Goal: Task Accomplishment & Management: Use online tool/utility

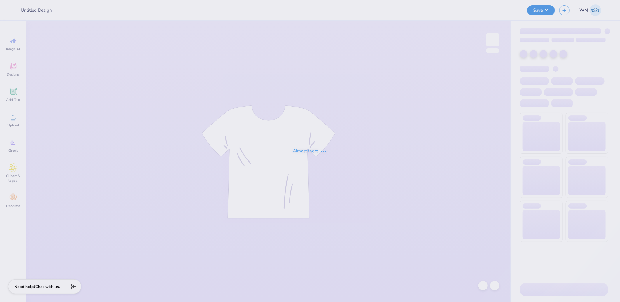
type input "AAA tees!"
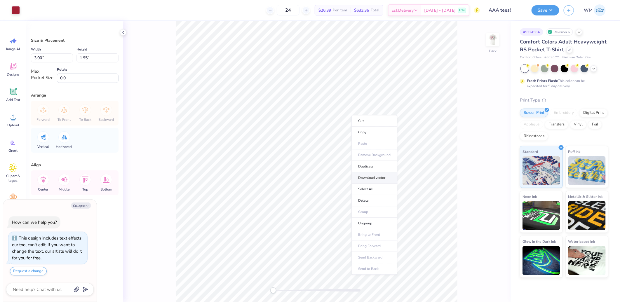
click at [377, 177] on li "Download vector" at bounding box center [375, 177] width 46 height 11
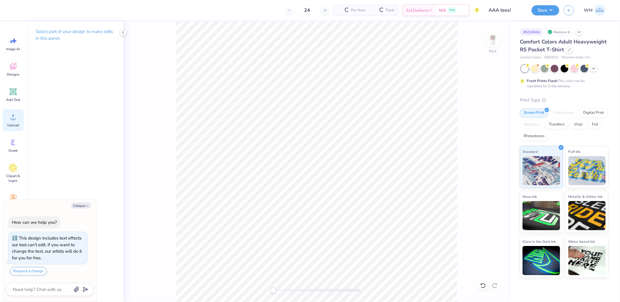
click at [13, 115] on icon at bounding box center [13, 117] width 5 height 5
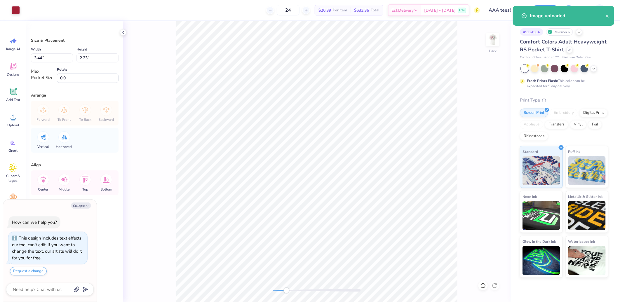
drag, startPoint x: 275, startPoint y: 290, endPoint x: 286, endPoint y: 289, distance: 12.0
click at [286, 289] on div "Accessibility label" at bounding box center [287, 291] width 6 height 6
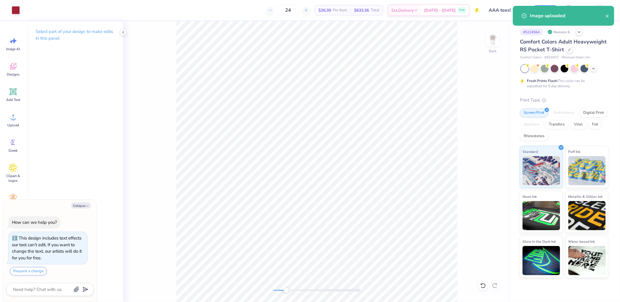
type textarea "x"
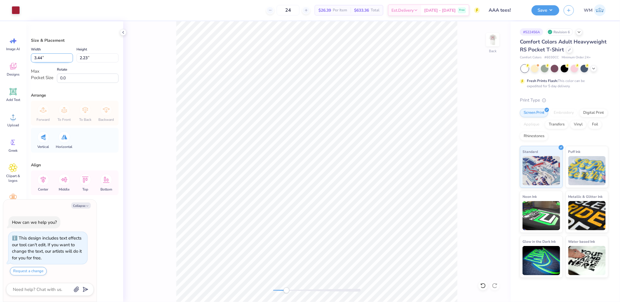
click at [53, 58] on input "3.44" at bounding box center [52, 57] width 42 height 9
type input "3.5"
type textarea "x"
type input "3.50"
type input "2.27"
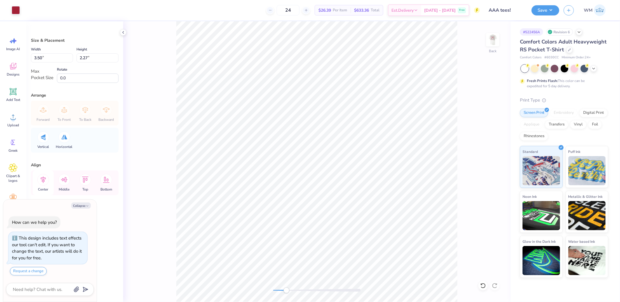
click at [42, 178] on icon at bounding box center [43, 180] width 12 height 12
click at [65, 180] on icon at bounding box center [64, 179] width 7 height 5
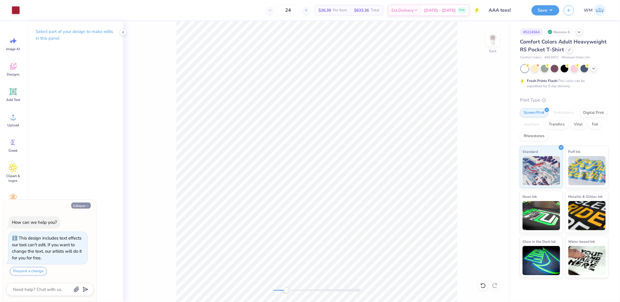
click at [77, 206] on button "Collapse" at bounding box center [81, 206] width 20 height 6
type textarea "x"
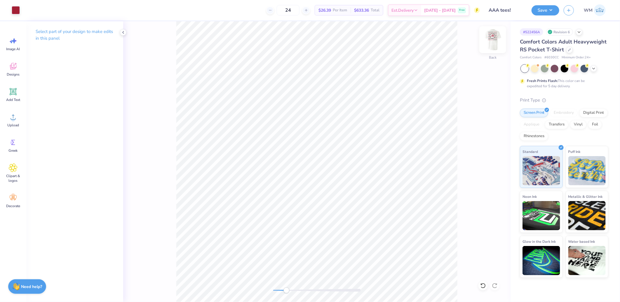
click at [489, 44] on img at bounding box center [492, 39] width 23 height 23
click at [260, 290] on div "Front" at bounding box center [317, 161] width 388 height 281
click at [15, 115] on icon at bounding box center [13, 117] width 9 height 9
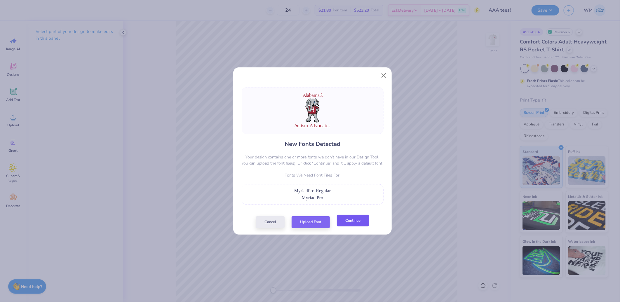
click at [361, 225] on button "Continue" at bounding box center [353, 221] width 32 height 12
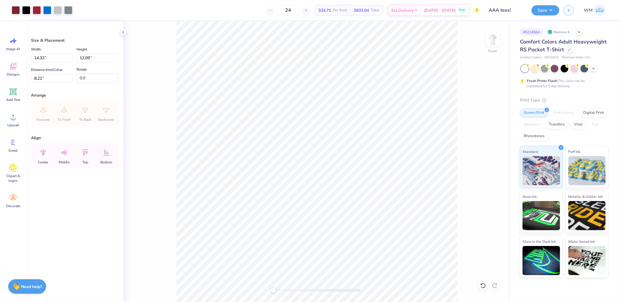
type input "10.78"
type input "9.10"
type input "8.18"
click at [42, 152] on icon at bounding box center [43, 153] width 12 height 12
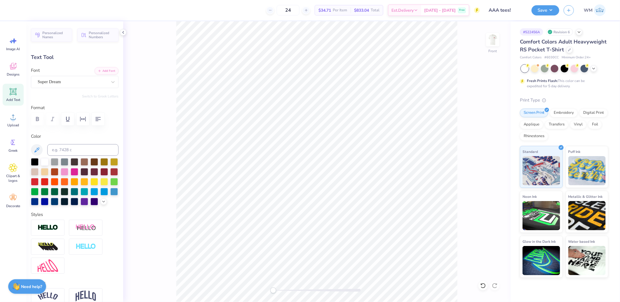
scroll to position [10, 16]
type textarea "[US_STATE]"
type input "5.03"
type input "0.91"
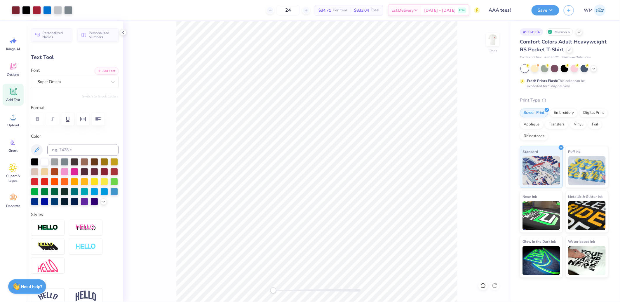
type input "8.27"
paste textarea "®"
type textarea "®"
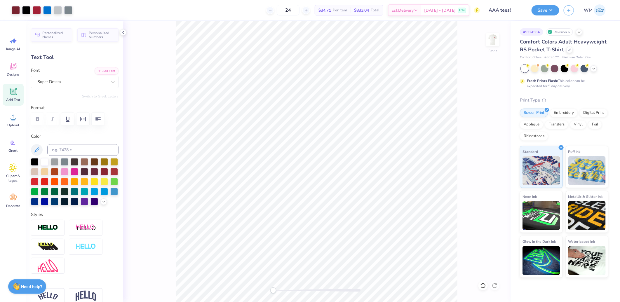
type input "0.91"
type input "6.57"
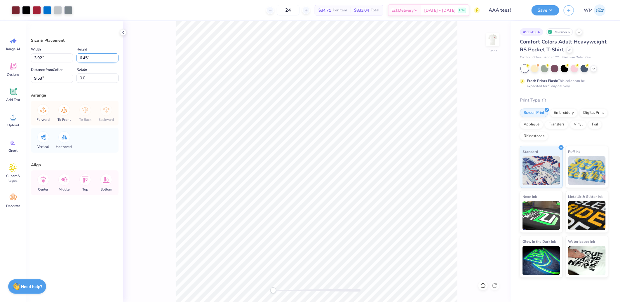
drag, startPoint x: 100, startPoint y: 62, endPoint x: 103, endPoint y: 62, distance: 3.8
click at [100, 62] on input "6.45" at bounding box center [98, 57] width 42 height 9
paste input "9.6314"
type input "9.6314"
type input "5.85"
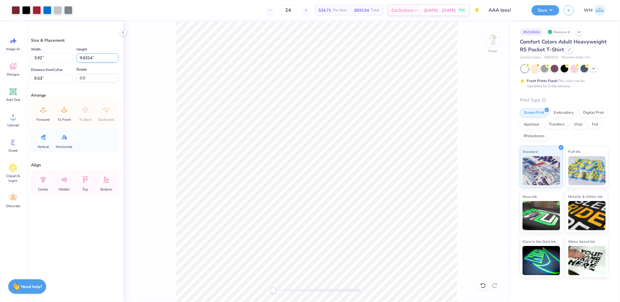
type input "9.63"
type input "7.95"
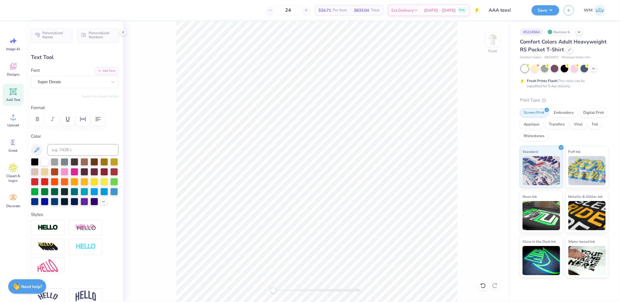
scroll to position [190, 0]
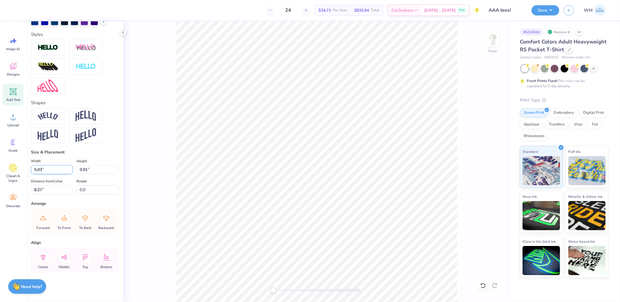
click at [55, 168] on input "5.03" at bounding box center [52, 169] width 42 height 9
paste input "10.7784"
type input "10.78"
type input "1.96"
type input "7.75"
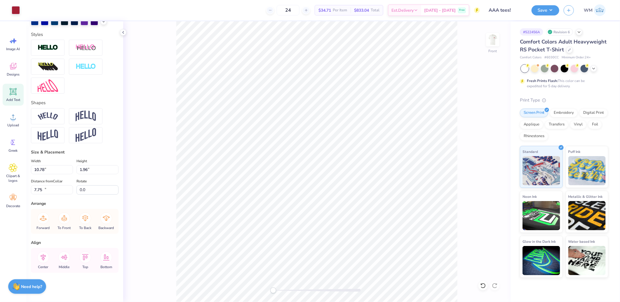
type input "0.93"
type input "16.35"
click at [53, 171] on input "10.78" at bounding box center [52, 169] width 42 height 9
paste input "784"
type input "10.78"
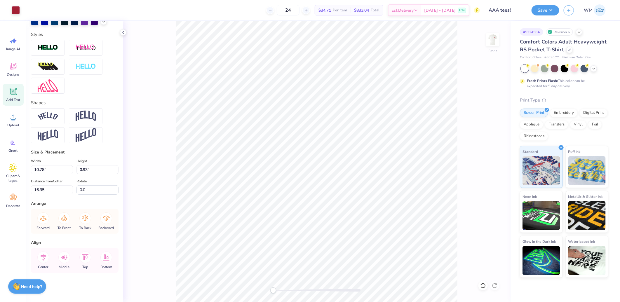
type input "1.96"
type input "7.75"
type input "0.93"
type input "18.09"
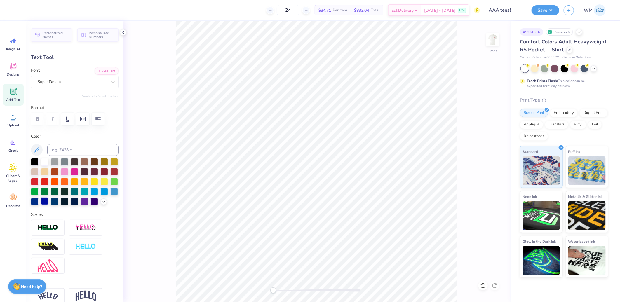
scroll to position [108, 0]
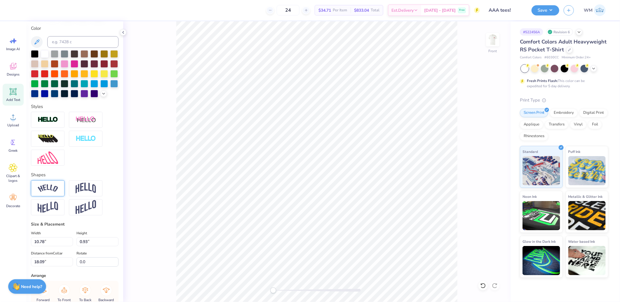
click at [48, 192] on img at bounding box center [48, 189] width 20 height 8
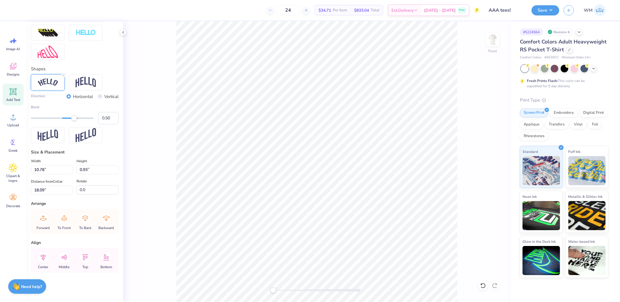
scroll to position [224, 0]
type input "-0.07"
drag, startPoint x: 74, startPoint y: 118, endPoint x: 58, endPoint y: 118, distance: 16.4
click at [58, 118] on div "Accessibility label" at bounding box center [58, 118] width 6 height 6
type input "-0.22"
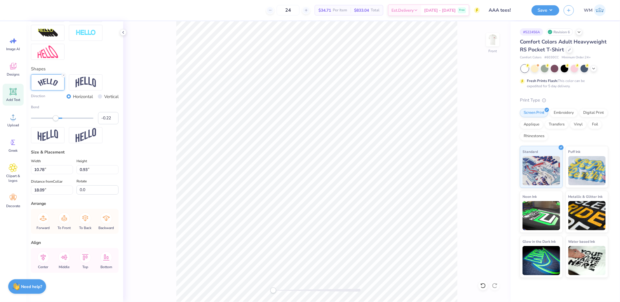
drag, startPoint x: 58, startPoint y: 118, endPoint x: 53, endPoint y: 118, distance: 4.4
click at [53, 118] on div "Accessibility label" at bounding box center [56, 118] width 6 height 6
type input "-0.49"
drag, startPoint x: 49, startPoint y: 117, endPoint x: 46, endPoint y: 117, distance: 3.2
click at [46, 117] on div "Accessibility label" at bounding box center [46, 118] width 6 height 6
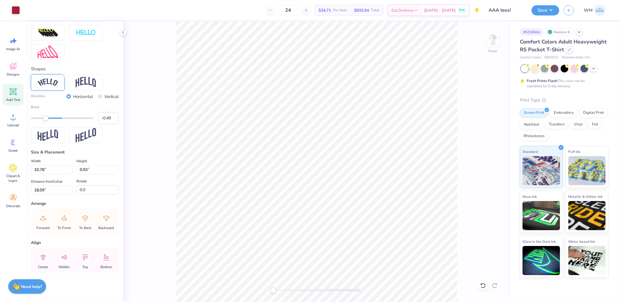
type input "11.85"
type input "2.28"
type input "17.50"
type input "-0.5"
click at [109, 120] on input "-0.5" at bounding box center [108, 118] width 20 height 12
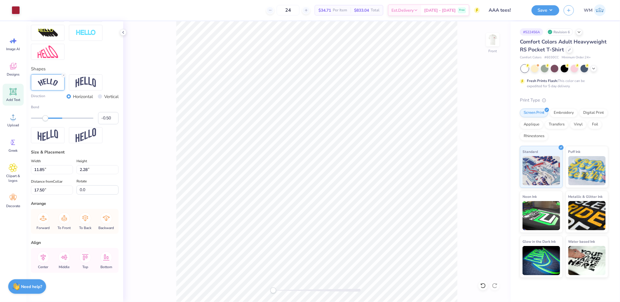
type input "11.87"
type input "2.33"
type input "17.47"
type input "10.78"
type input "1.96"
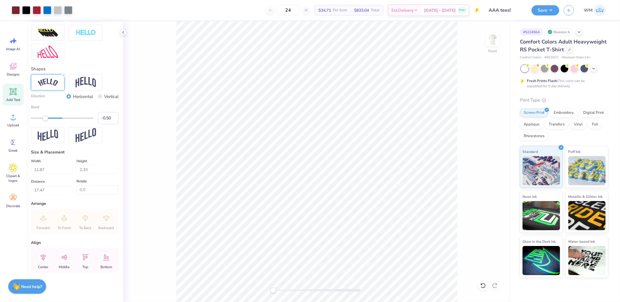
type input "5.22"
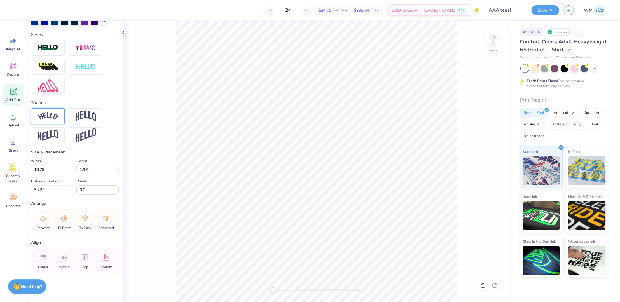
click at [44, 113] on img at bounding box center [48, 116] width 20 height 8
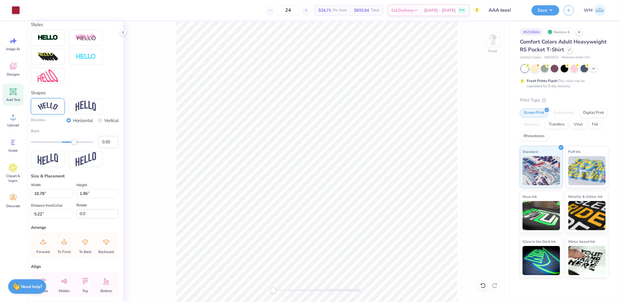
type input "12.41"
type input "3.38"
type input "4.51"
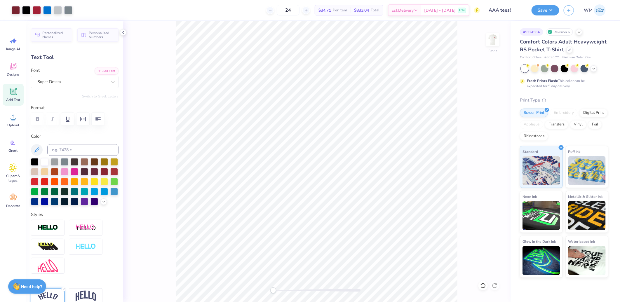
scroll to position [224, 0]
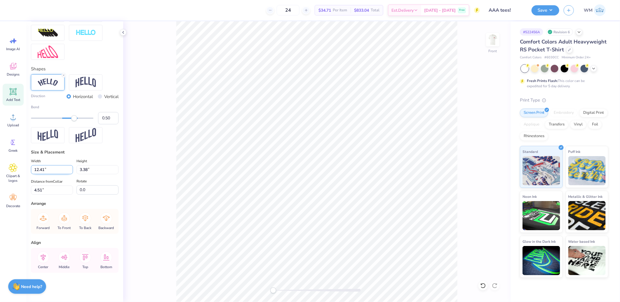
click at [43, 172] on input "12.41" at bounding box center [52, 169] width 42 height 9
paste input "0.7784"
type input "10.78"
type input "2.93"
type input "4.73"
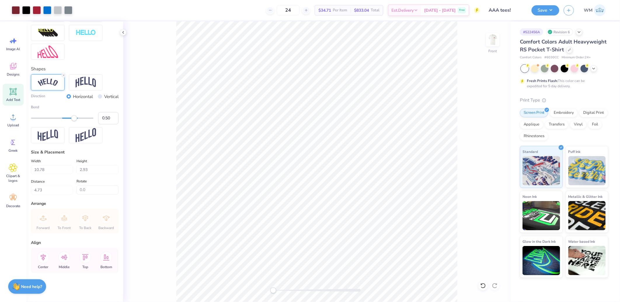
type input "11.87"
type input "2.33"
type input "17.17"
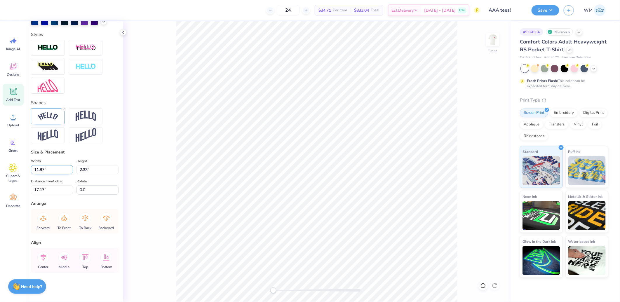
click at [42, 172] on input "11.87" at bounding box center [52, 169] width 42 height 9
paste input "0.7784"
type input "10.78"
type input "2.12"
type input "17.28"
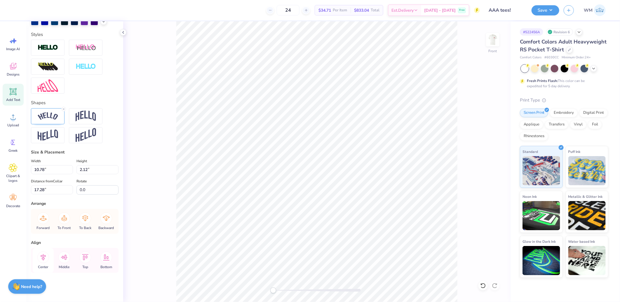
click at [42, 257] on icon at bounding box center [43, 258] width 12 height 12
type input "2.93"
type input "4.73"
click at [43, 258] on icon at bounding box center [43, 258] width 12 height 12
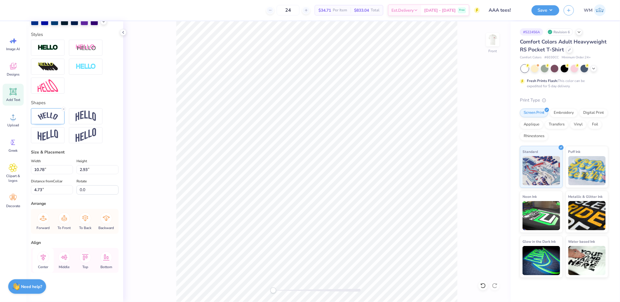
click at [43, 258] on icon at bounding box center [43, 258] width 12 height 12
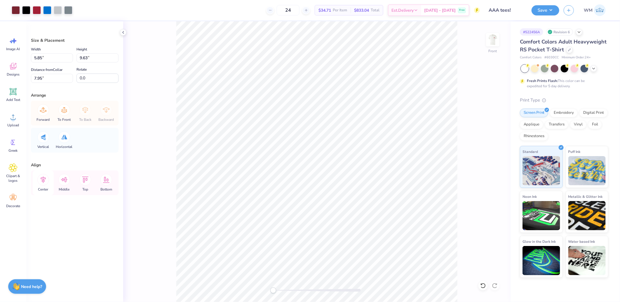
click at [42, 179] on icon at bounding box center [43, 180] width 12 height 12
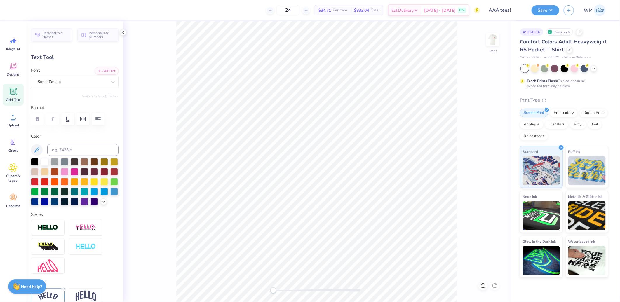
type input "2.12"
type input "17.28"
type input "2.93"
type input "5.43"
type input "0.91"
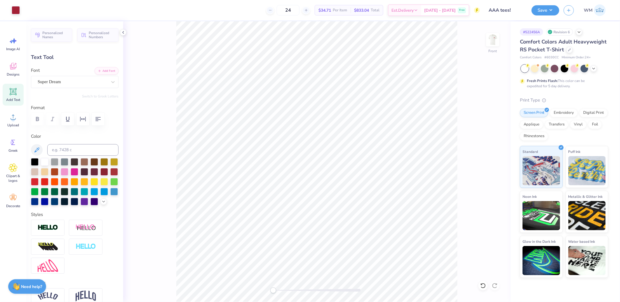
type input "0.91"
type input "5.48"
type input "0.29"
type input "9.99"
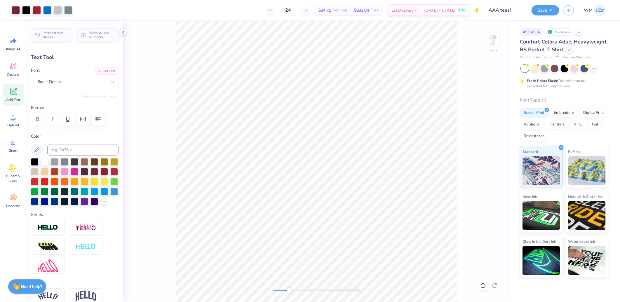
click at [291, 293] on div "Front" at bounding box center [317, 161] width 388 height 281
type input "0.57"
type input "0.58"
type input "9.71"
type input "0.0"
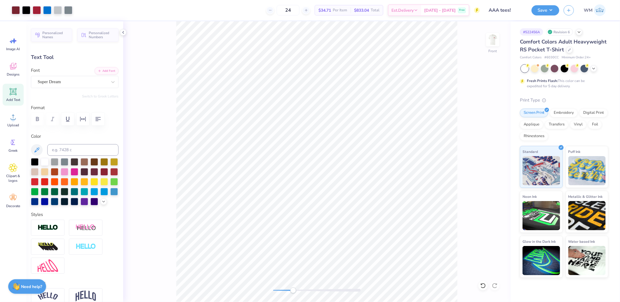
type input "0.57"
type input "0.0"
type input "7.02"
type input "0.0"
type input "0.58"
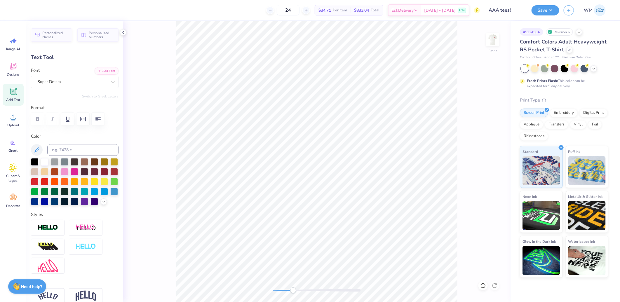
type input "0.0"
click at [251, 290] on div "Front" at bounding box center [317, 161] width 388 height 281
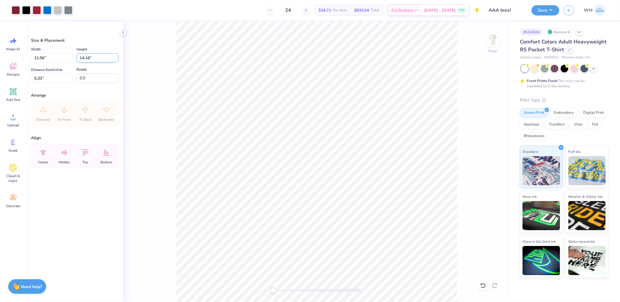
click at [88, 58] on input "14.16" at bounding box center [98, 57] width 42 height 9
type input "14"
type input "11.42"
type input "14.00"
click at [53, 78] on input "5.41" at bounding box center [52, 78] width 42 height 9
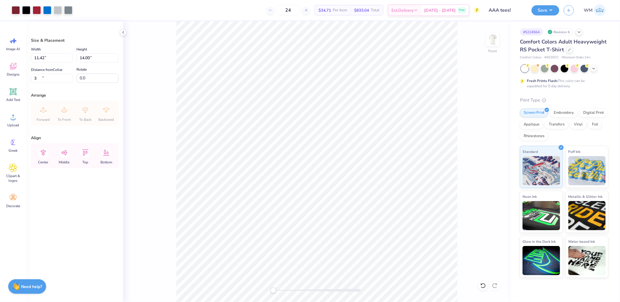
type input "3.00"
click at [493, 40] on img at bounding box center [492, 39] width 23 height 23
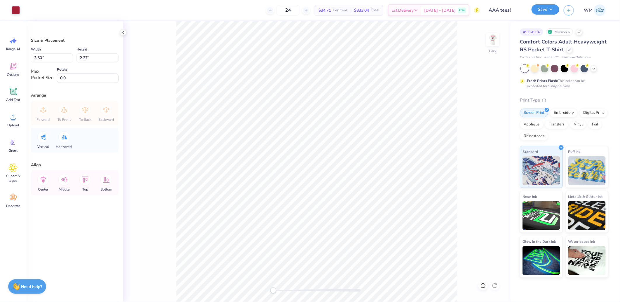
click at [555, 8] on button "Save" at bounding box center [546, 9] width 28 height 10
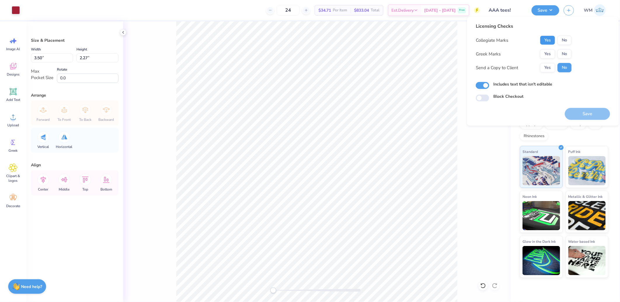
click at [545, 39] on button "Yes" at bounding box center [547, 40] width 15 height 9
click at [568, 51] on button "No" at bounding box center [565, 53] width 14 height 9
click at [550, 67] on button "Yes" at bounding box center [547, 67] width 15 height 9
click at [585, 112] on button "Save" at bounding box center [587, 114] width 45 height 12
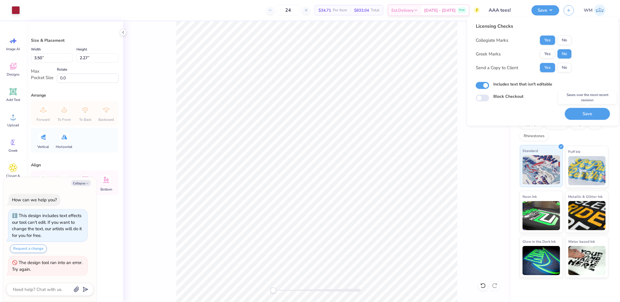
drag, startPoint x: 594, startPoint y: 116, endPoint x: 530, endPoint y: 157, distance: 76.0
click at [594, 116] on button "Save" at bounding box center [587, 114] width 45 height 12
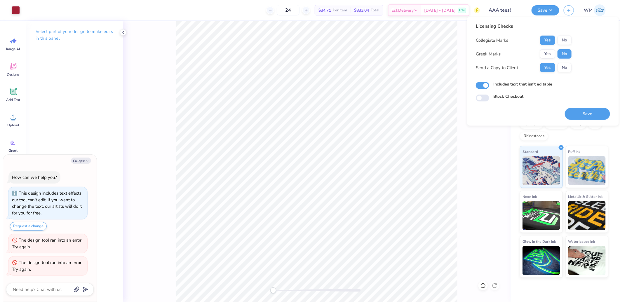
type textarea "x"
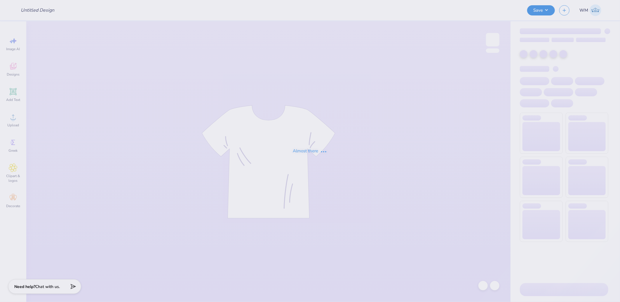
type input "AAA tees!"
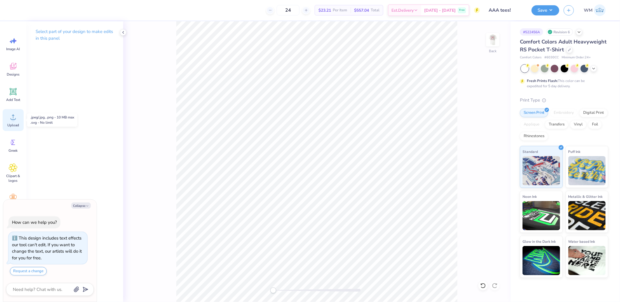
click at [15, 121] on icon at bounding box center [13, 117] width 9 height 9
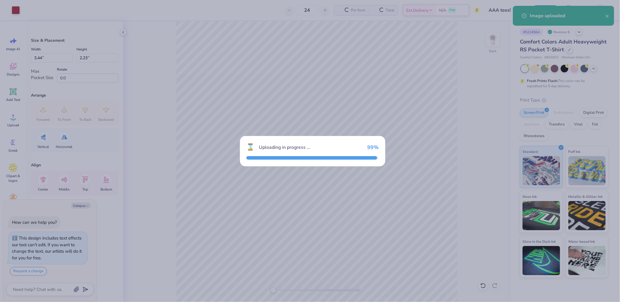
type textarea "x"
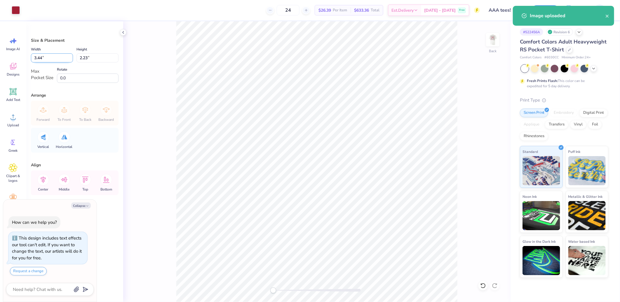
click at [53, 57] on input "3.44" at bounding box center [52, 57] width 42 height 9
type input "3.5"
type textarea "x"
type input "3.50"
type input "2.27"
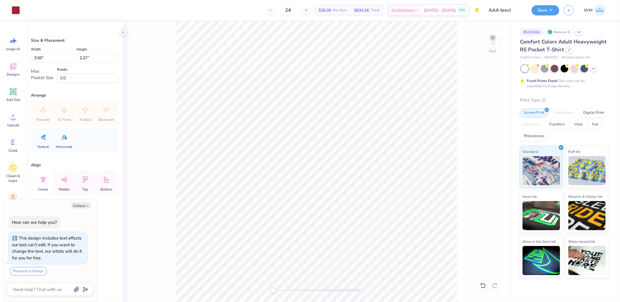
click at [42, 180] on icon at bounding box center [43, 180] width 12 height 12
click at [62, 180] on icon at bounding box center [64, 180] width 12 height 12
click at [496, 42] on img at bounding box center [492, 39] width 23 height 23
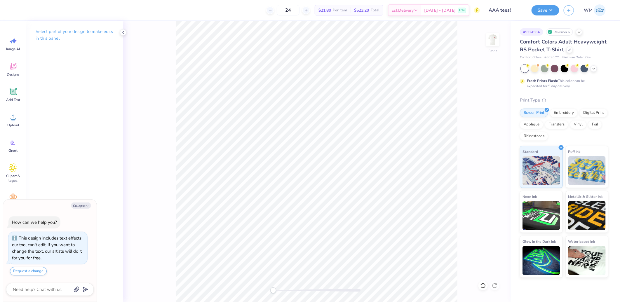
click at [82, 205] on button "Collapse" at bounding box center [81, 206] width 20 height 6
type textarea "x"
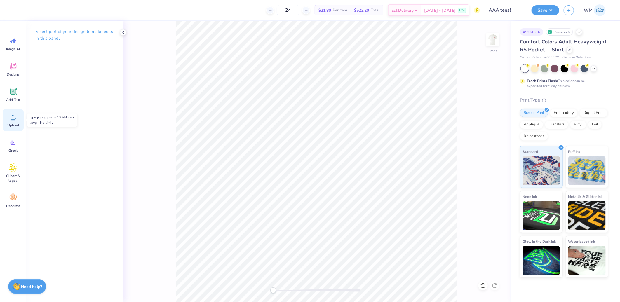
click at [12, 119] on icon at bounding box center [13, 117] width 5 height 5
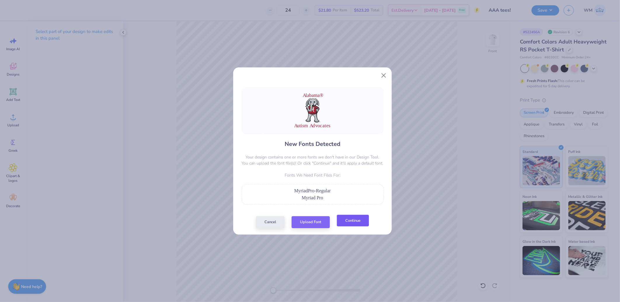
click at [354, 224] on button "Continue" at bounding box center [353, 221] width 32 height 12
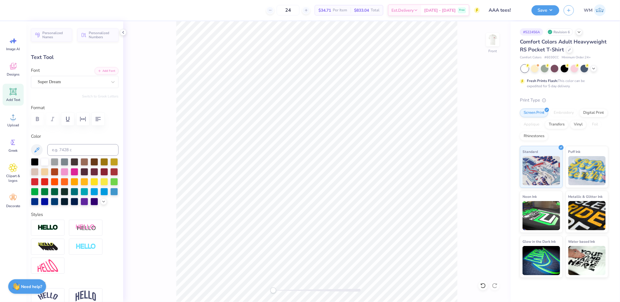
scroll to position [10, 14]
type input "6.17"
type textarea "®"
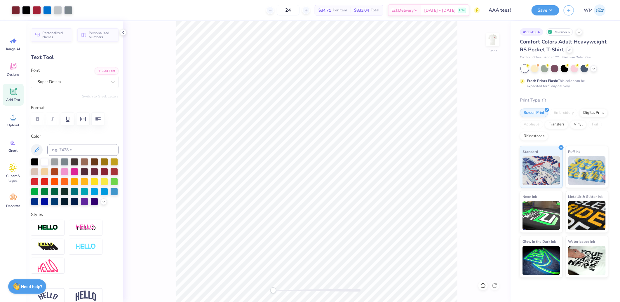
type input "8.14"
type textarea "[US_STATE]"
type input "6.69"
type input "1.22"
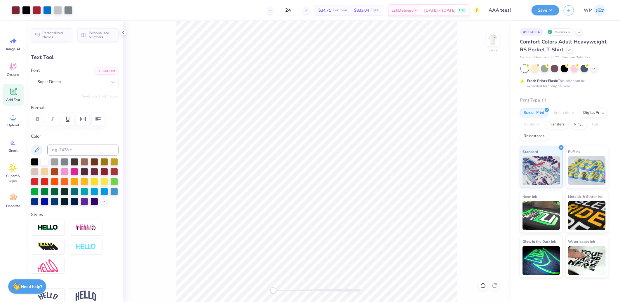
type input "8.26"
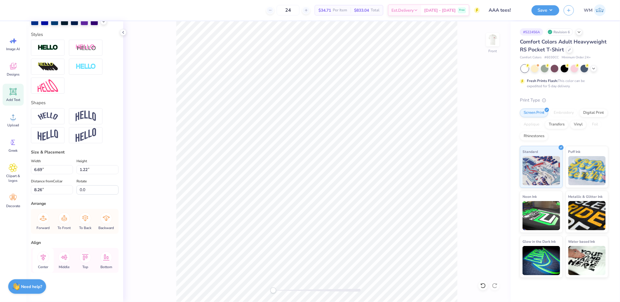
click at [42, 257] on icon at bounding box center [43, 257] width 5 height 7
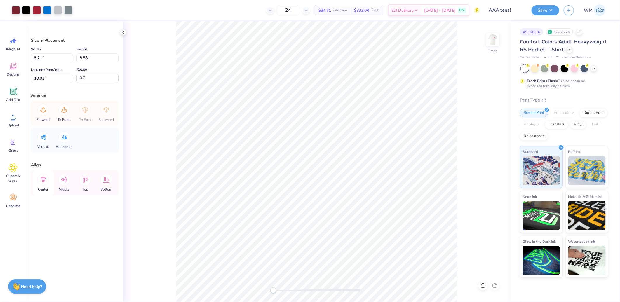
click at [41, 182] on icon at bounding box center [43, 180] width 12 height 12
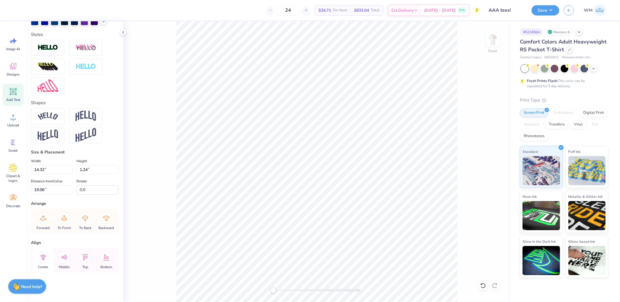
click at [41, 256] on icon at bounding box center [43, 258] width 12 height 12
type input "6.69"
type input "1.22"
type input "8.26"
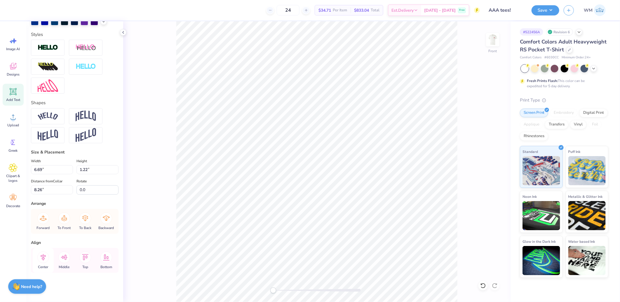
click at [43, 260] on icon at bounding box center [43, 257] width 5 height 7
drag, startPoint x: 43, startPoint y: 260, endPoint x: 51, endPoint y: 259, distance: 8.5
click at [43, 260] on icon at bounding box center [43, 257] width 5 height 7
type input "8.93"
type input "1.62"
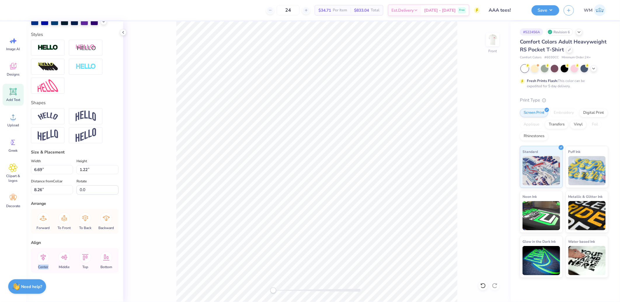
type input "7.85"
click at [44, 258] on icon at bounding box center [43, 257] width 5 height 7
click at [44, 258] on icon at bounding box center [43, 258] width 12 height 12
click at [54, 117] on img at bounding box center [48, 116] width 20 height 8
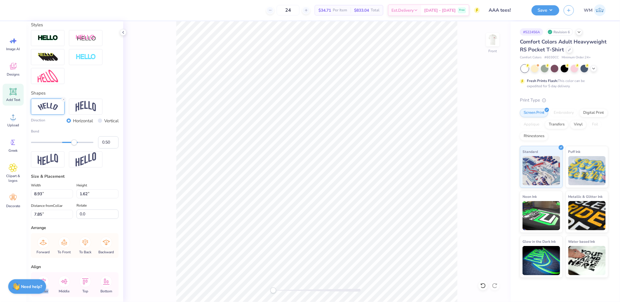
type input "14.32"
type input "1.24"
type input "19.06"
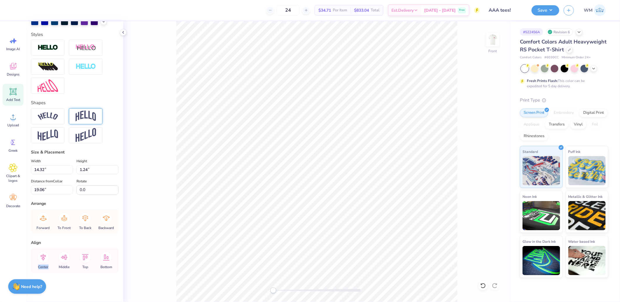
click at [85, 114] on img at bounding box center [86, 116] width 20 height 11
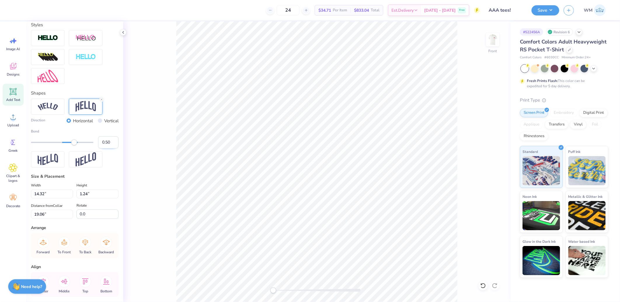
click at [98, 149] on input "0.50" at bounding box center [108, 142] width 20 height 12
type input "-0.50"
type input "14.30"
type input "3.82"
type input "17.88"
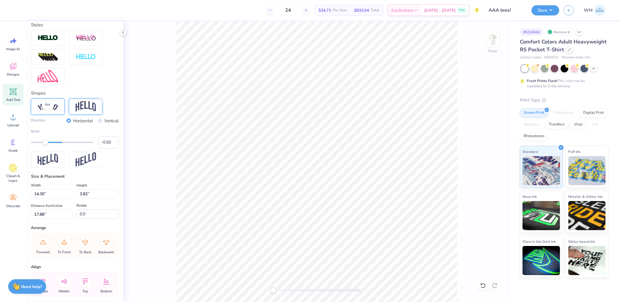
click at [44, 111] on img at bounding box center [48, 107] width 20 height 8
type input "10.28"
type input "2.80"
type input "7.27"
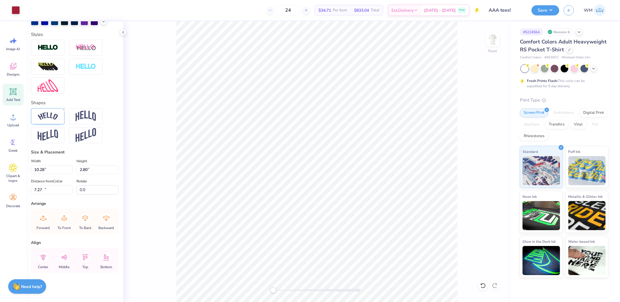
type input "14.32"
type input "2.81"
type input "18.39"
type input "10.28"
type input "2.80"
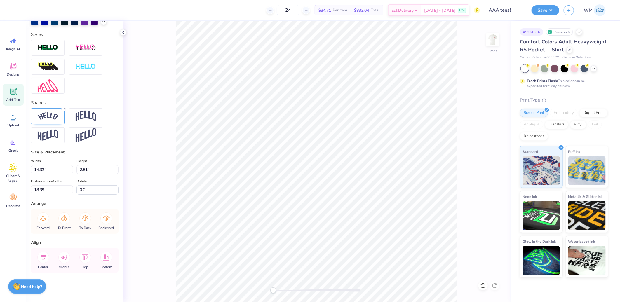
type input "7.27"
click at [48, 170] on input "10.28" at bounding box center [52, 169] width 42 height 9
type input "14.32"
type input "2.81"
type input "18.39"
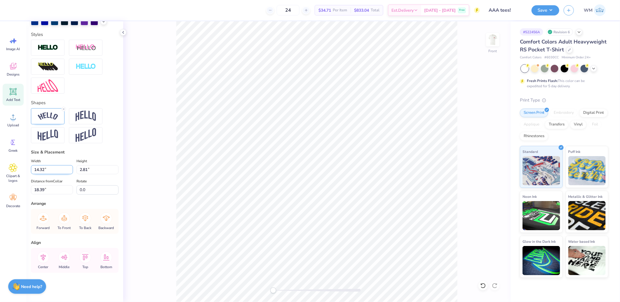
click at [49, 170] on input "14.32" at bounding box center [52, 169] width 42 height 9
paste input "0.28"
type input "10.28"
type input "2.02"
type input "18.78"
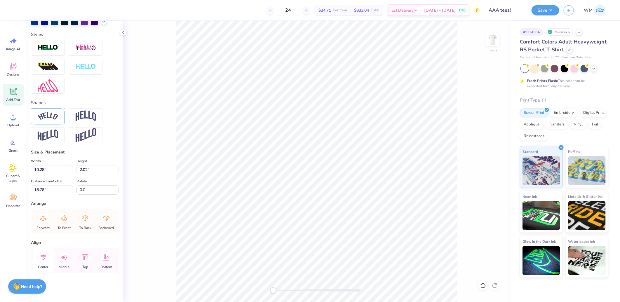
click at [41, 257] on icon at bounding box center [43, 257] width 5 height 7
type input "2.80"
type input "7.27"
type input "9.24"
type input "2.51"
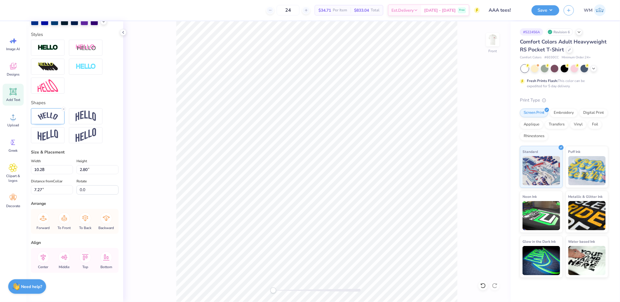
type input "7.55"
click at [44, 256] on icon at bounding box center [43, 258] width 12 height 12
type input "10.28"
type input "2.02"
type input "18.78"
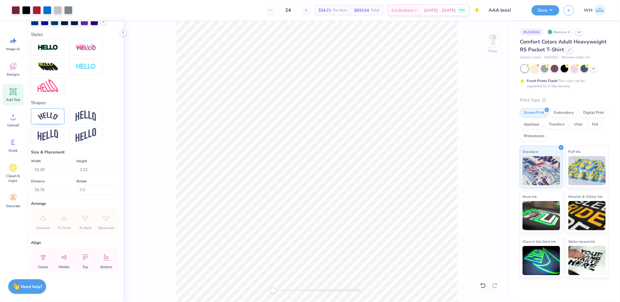
type input "9.24"
type input "2.51"
type input "7.65"
type input "1.20"
type input "1.21"
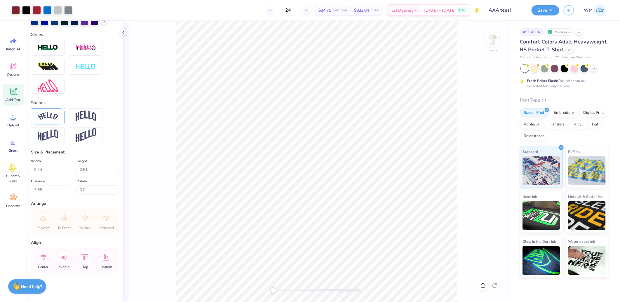
type input "6.30"
type input "0.56"
type input "6.94"
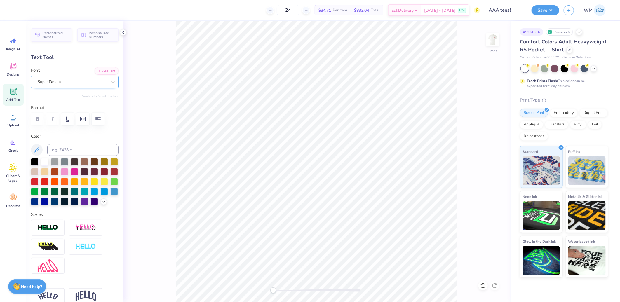
click at [65, 81] on div "Super Dream" at bounding box center [72, 81] width 71 height 9
click at [49, 127] on span at bounding box center [48, 130] width 18 height 6
type input "asim"
drag, startPoint x: 275, startPoint y: 289, endPoint x: 298, endPoint y: 289, distance: 22.5
click at [291, 290] on div "Accessibility label" at bounding box center [288, 291] width 6 height 6
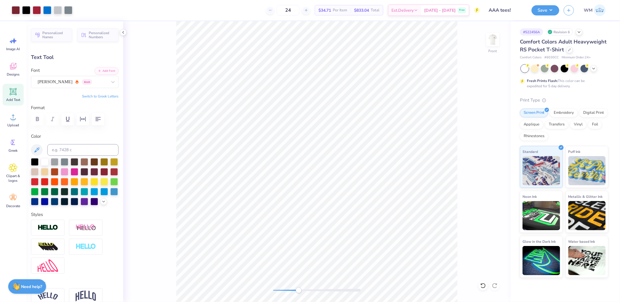
type input "0.59"
type input "9.43"
type input "0.0"
click at [246, 289] on div "Front" at bounding box center [317, 161] width 388 height 281
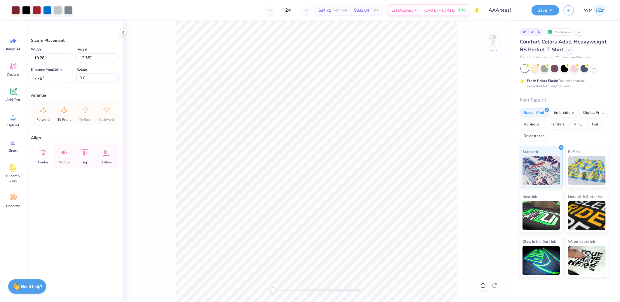
click at [42, 151] on icon at bounding box center [43, 153] width 12 height 12
drag, startPoint x: 275, startPoint y: 292, endPoint x: 278, endPoint y: 291, distance: 3.3
click at [278, 291] on div "Accessibility label" at bounding box center [278, 291] width 6 height 6
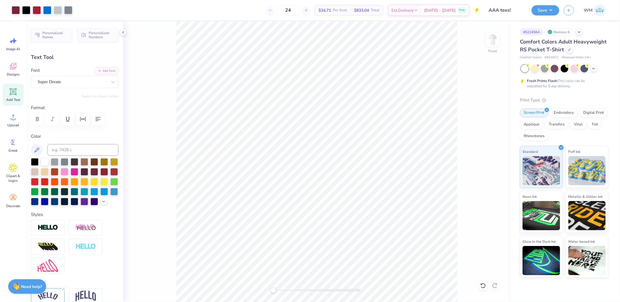
click at [266, 287] on div "Front" at bounding box center [317, 161] width 388 height 281
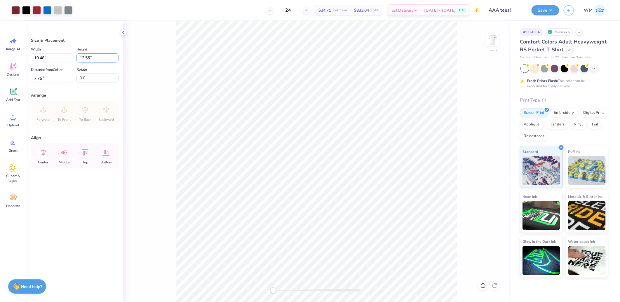
click at [102, 58] on input "12.55" at bounding box center [98, 57] width 42 height 9
type input "14"
type input "11.69"
type input "14.00"
click at [47, 79] on input "7.03" at bounding box center [52, 78] width 42 height 9
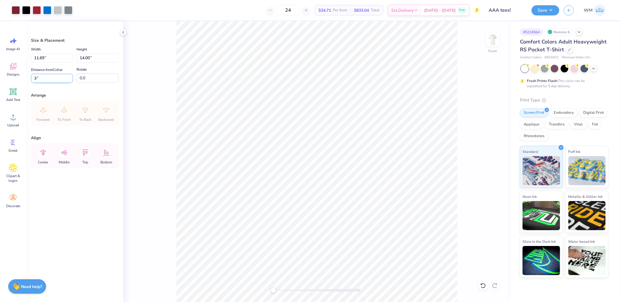
type input "3.00"
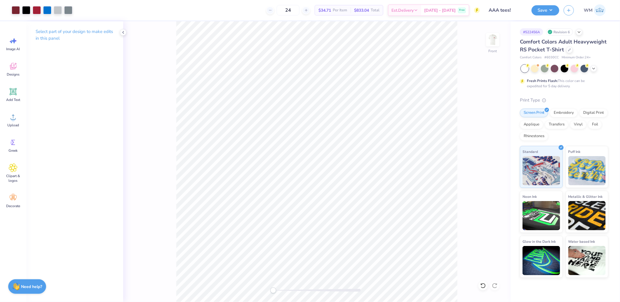
click at [475, 226] on div "Front" at bounding box center [317, 161] width 388 height 281
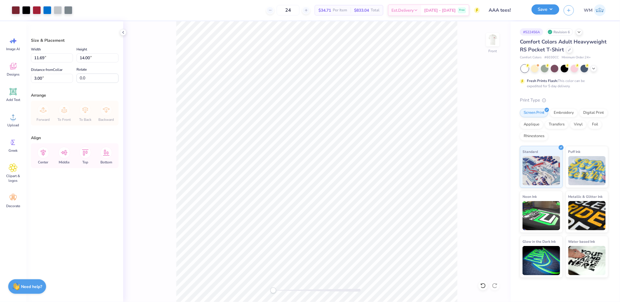
click at [554, 11] on button "Save" at bounding box center [546, 9] width 28 height 10
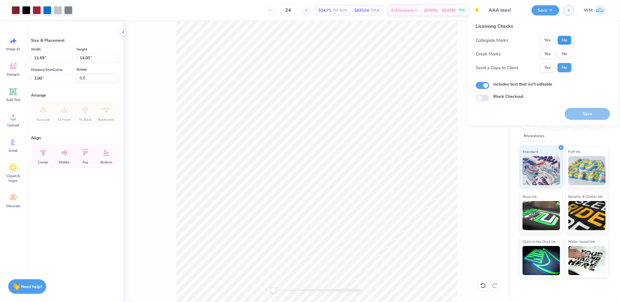
click at [564, 37] on button "No" at bounding box center [565, 40] width 14 height 9
click at [548, 39] on button "Yes" at bounding box center [547, 40] width 15 height 9
click at [569, 55] on button "No" at bounding box center [565, 53] width 14 height 9
click at [553, 66] on button "Yes" at bounding box center [547, 67] width 15 height 9
click at [591, 116] on button "Save" at bounding box center [587, 114] width 45 height 12
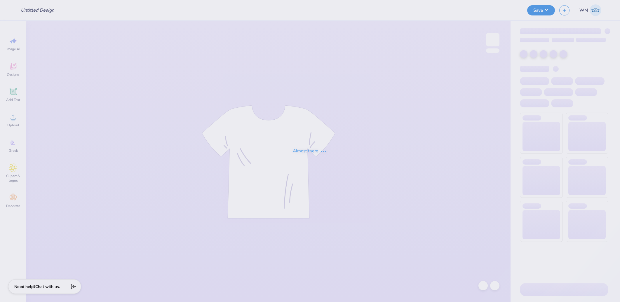
type input "[US_STATE] and [PERSON_NAME] : [PERSON_NAME]"
